Goal: Transaction & Acquisition: Obtain resource

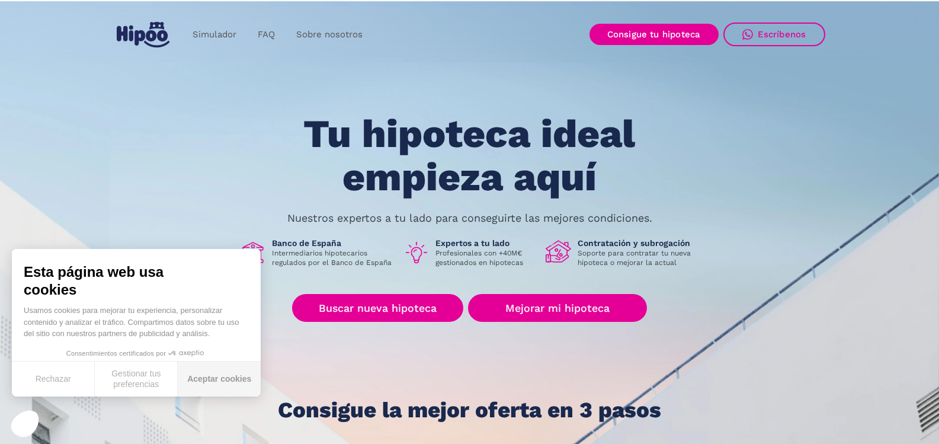
click at [208, 382] on button "Aceptar cookies" at bounding box center [219, 379] width 83 height 35
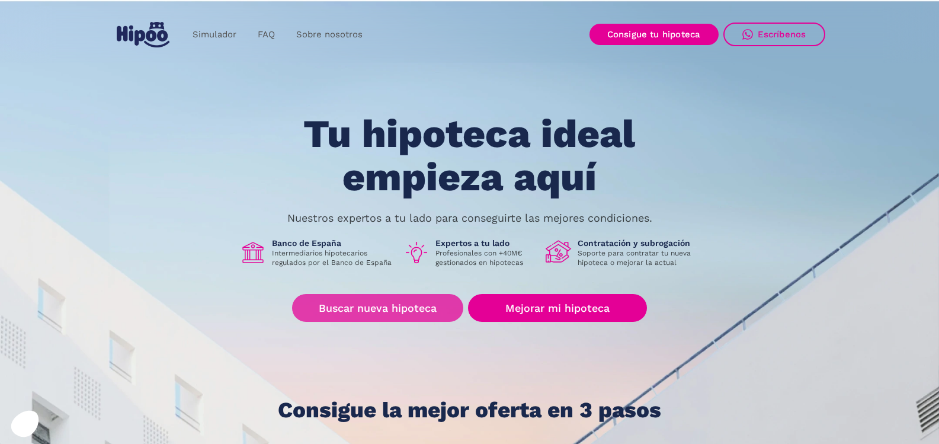
click at [403, 310] on link "Buscar nueva hipoteca" at bounding box center [377, 308] width 171 height 28
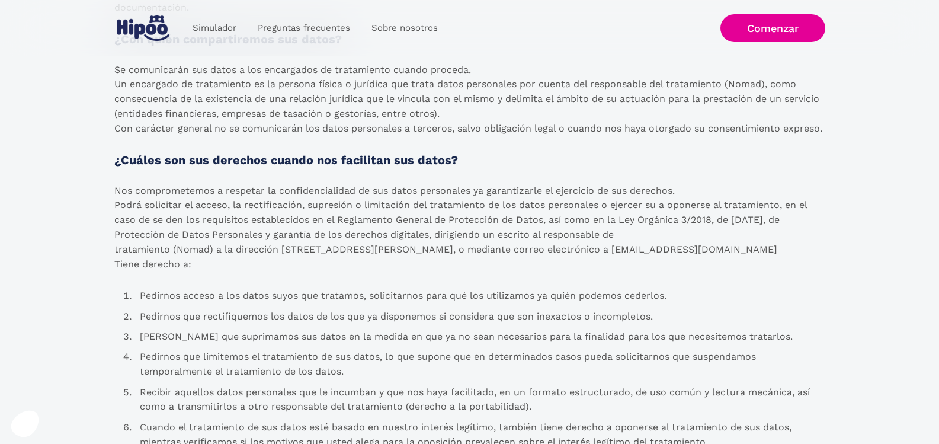
scroll to position [1067, 0]
